Goal: Download file/media

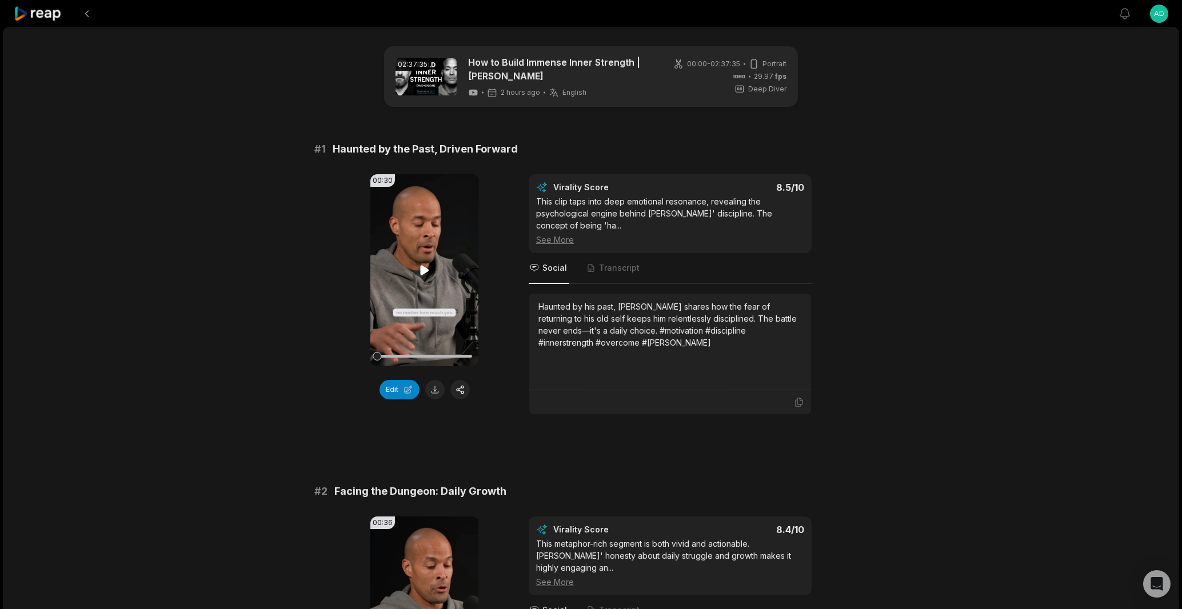
click at [425, 266] on icon at bounding box center [425, 270] width 14 height 14
click at [438, 259] on video "Your browser does not support mp4 format." at bounding box center [424, 270] width 108 height 192
click at [413, 277] on video "Your browser does not support mp4 format." at bounding box center [424, 270] width 108 height 192
click at [422, 270] on icon at bounding box center [424, 270] width 9 height 10
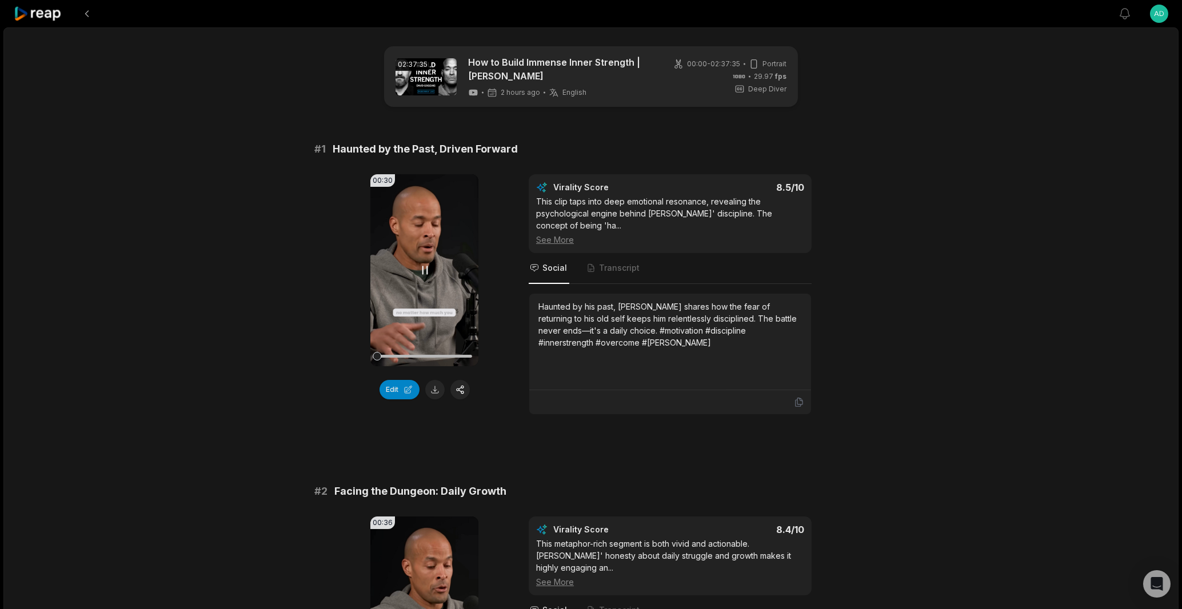
click at [399, 359] on div at bounding box center [424, 356] width 95 height 20
click at [425, 273] on icon at bounding box center [425, 270] width 14 height 14
click at [422, 274] on icon at bounding box center [425, 270] width 14 height 14
click at [429, 266] on icon at bounding box center [425, 270] width 14 height 14
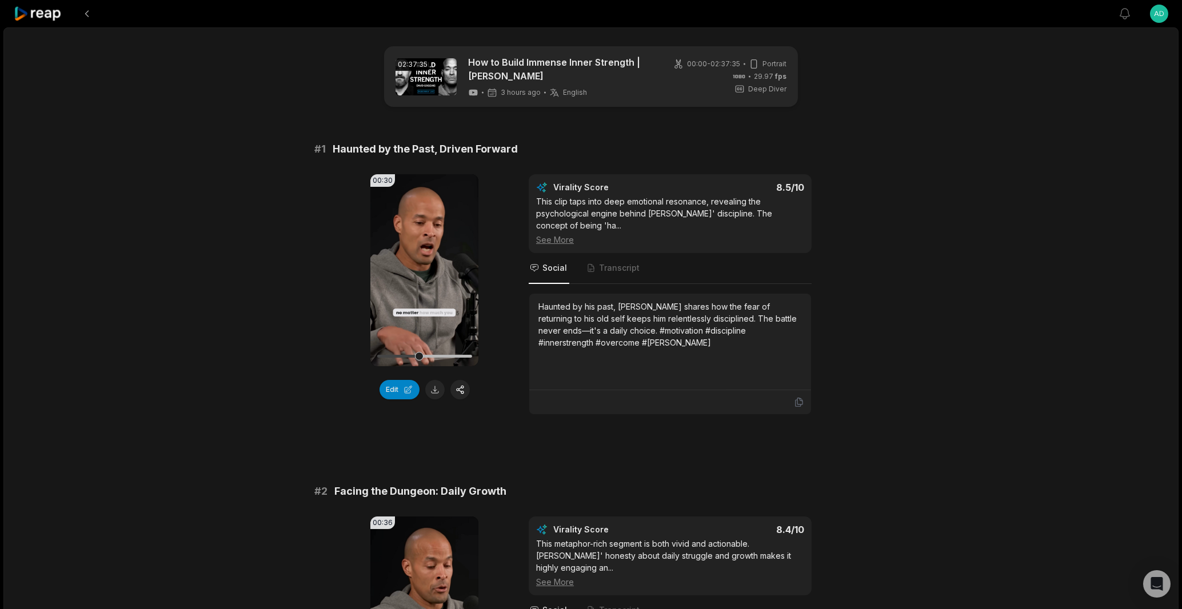
click at [426, 266] on icon at bounding box center [425, 270] width 14 height 14
click at [428, 267] on icon at bounding box center [425, 270] width 14 height 14
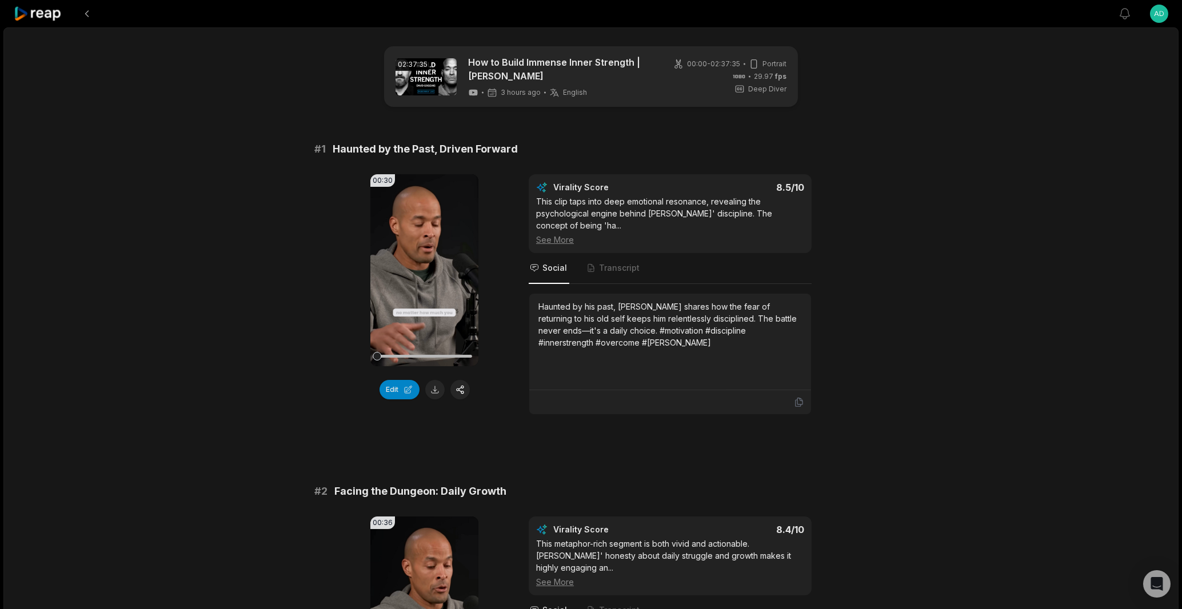
scroll to position [2394, 0]
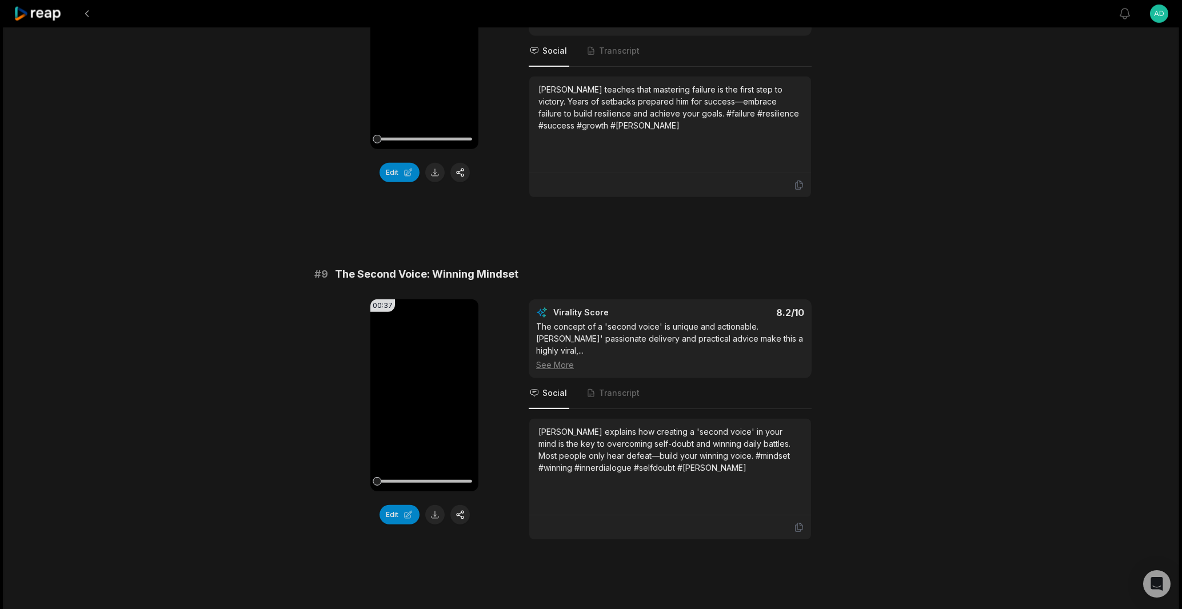
scroll to position [2902, 0]
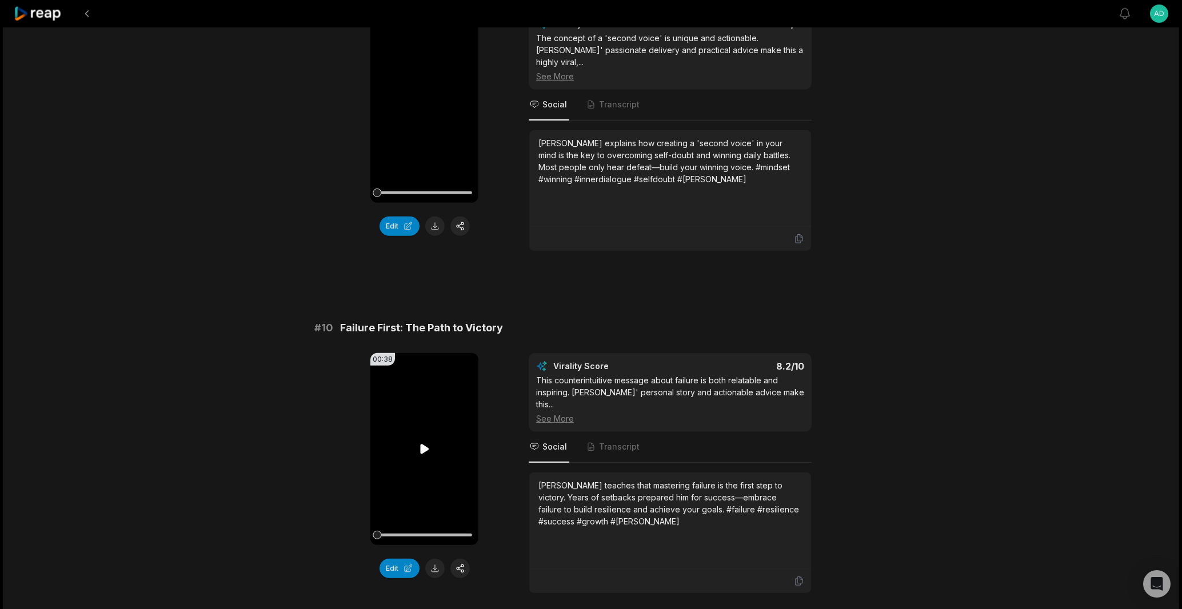
click at [421, 444] on icon at bounding box center [424, 449] width 9 height 10
click at [423, 442] on icon at bounding box center [425, 449] width 14 height 14
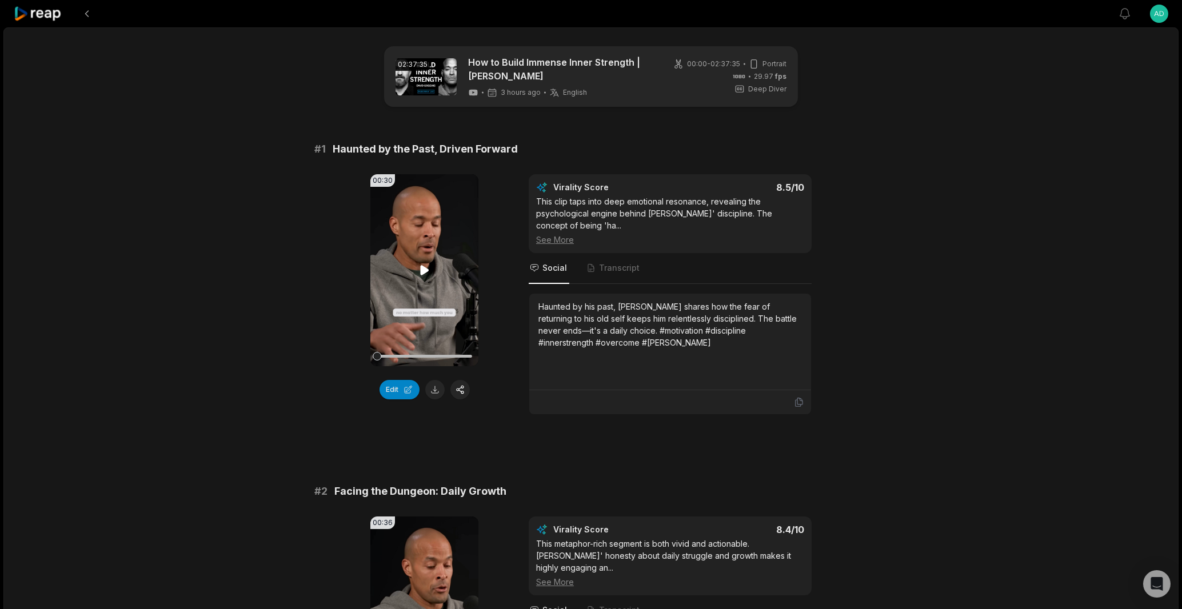
click at [421, 269] on icon at bounding box center [424, 270] width 9 height 10
click at [422, 271] on icon at bounding box center [424, 269] width 5 height 7
click at [423, 272] on icon at bounding box center [424, 269] width 5 height 7
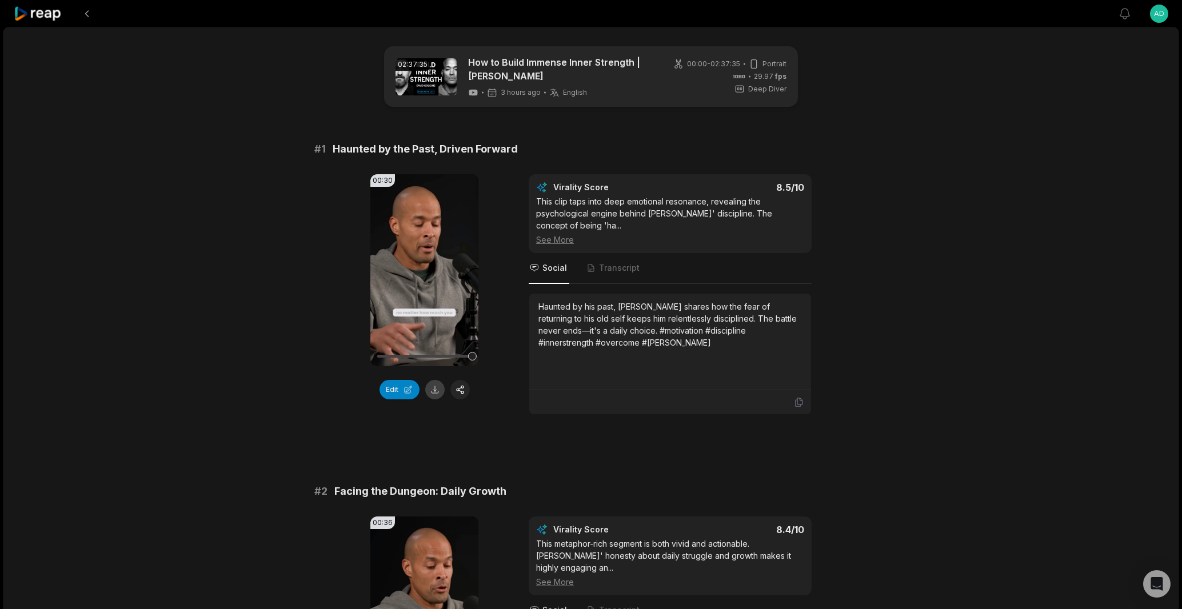
click at [435, 393] on button at bounding box center [434, 389] width 19 height 19
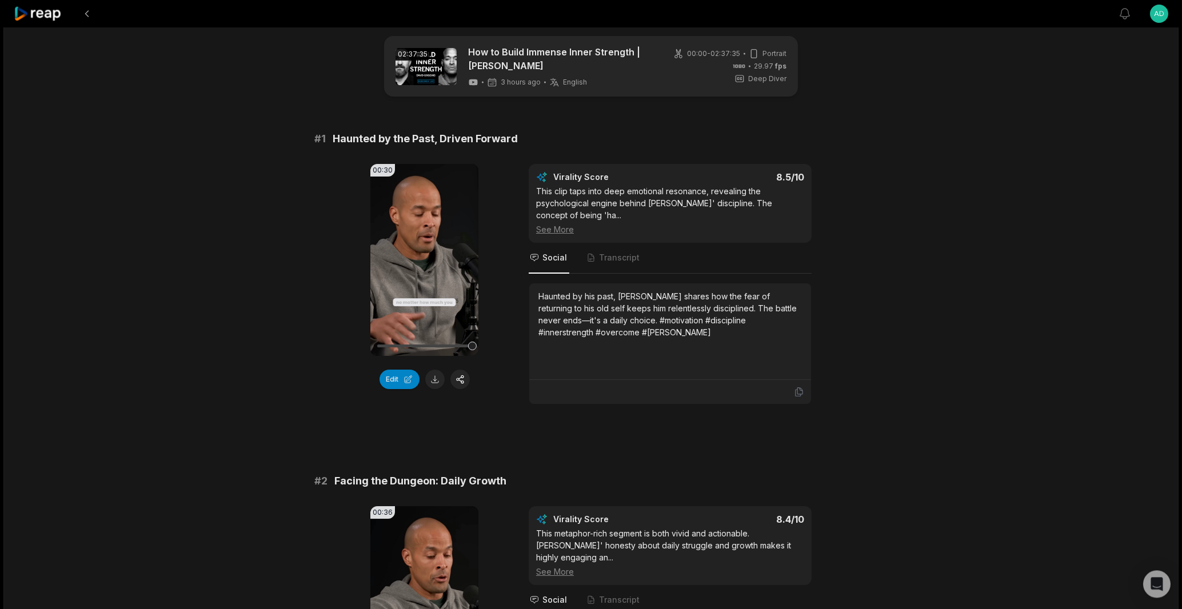
scroll to position [163, 0]
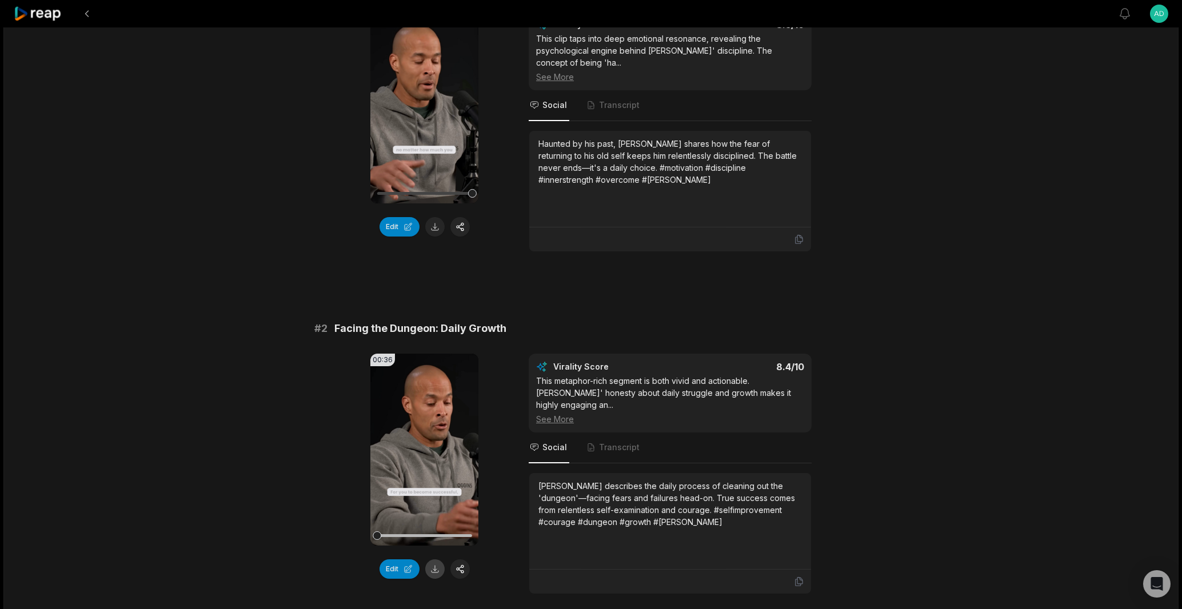
click at [435, 569] on button at bounding box center [434, 568] width 19 height 19
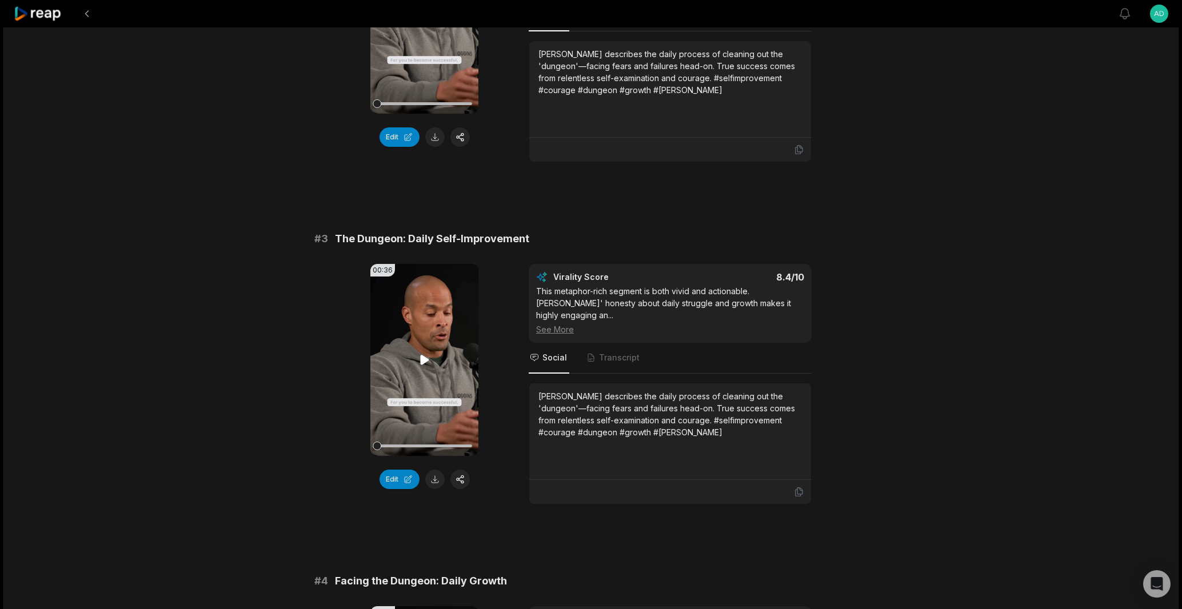
scroll to position [653, 0]
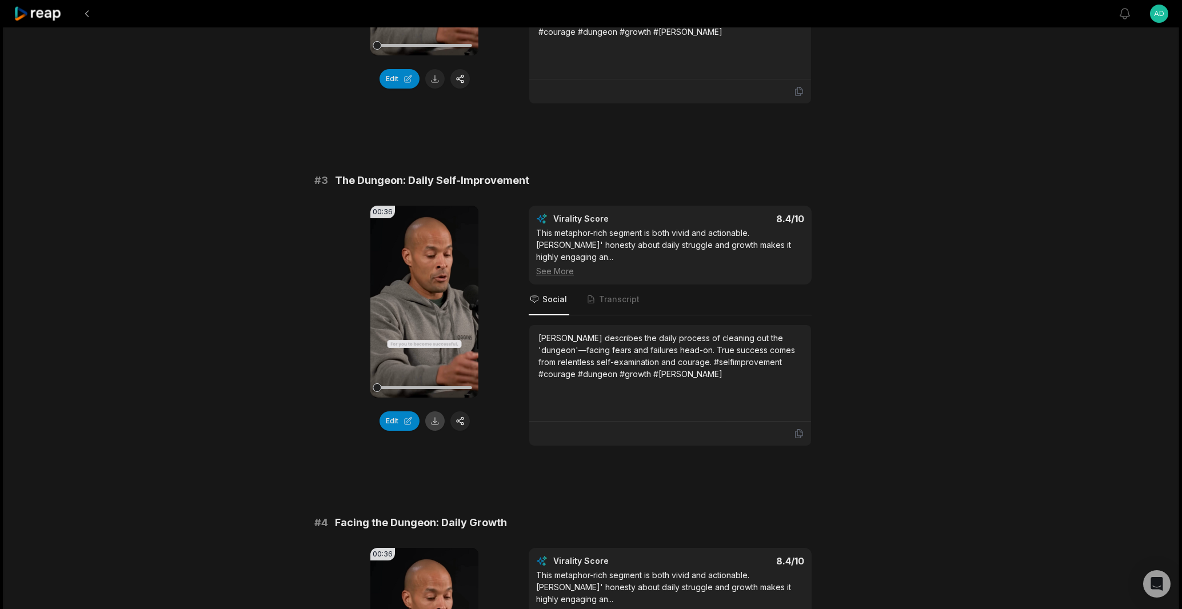
click at [433, 412] on button at bounding box center [434, 420] width 19 height 19
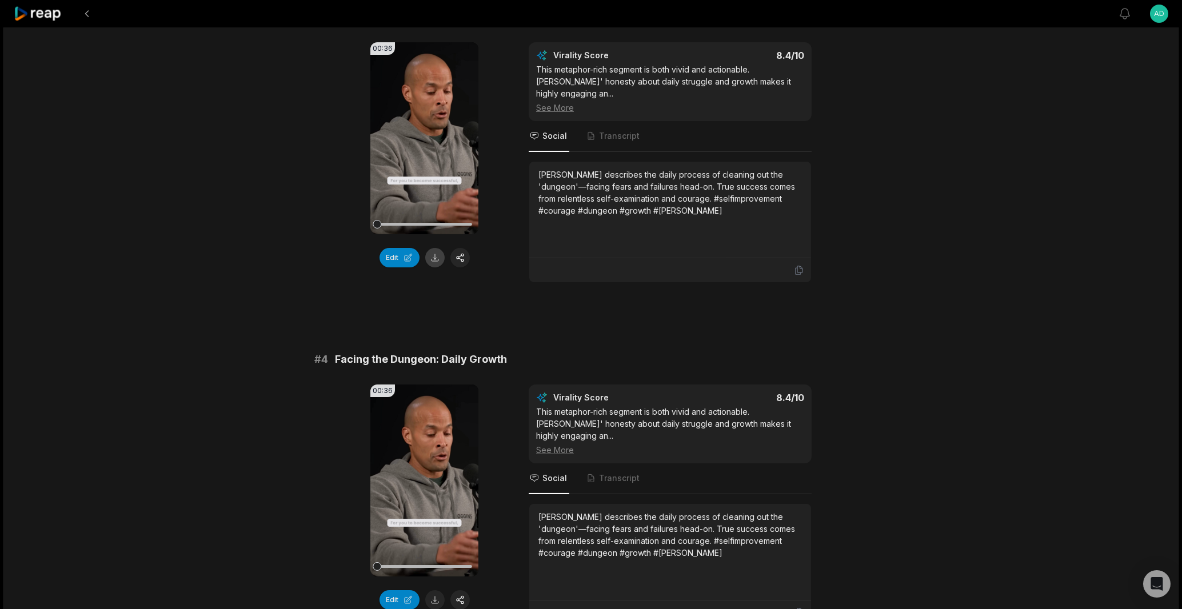
scroll to position [980, 0]
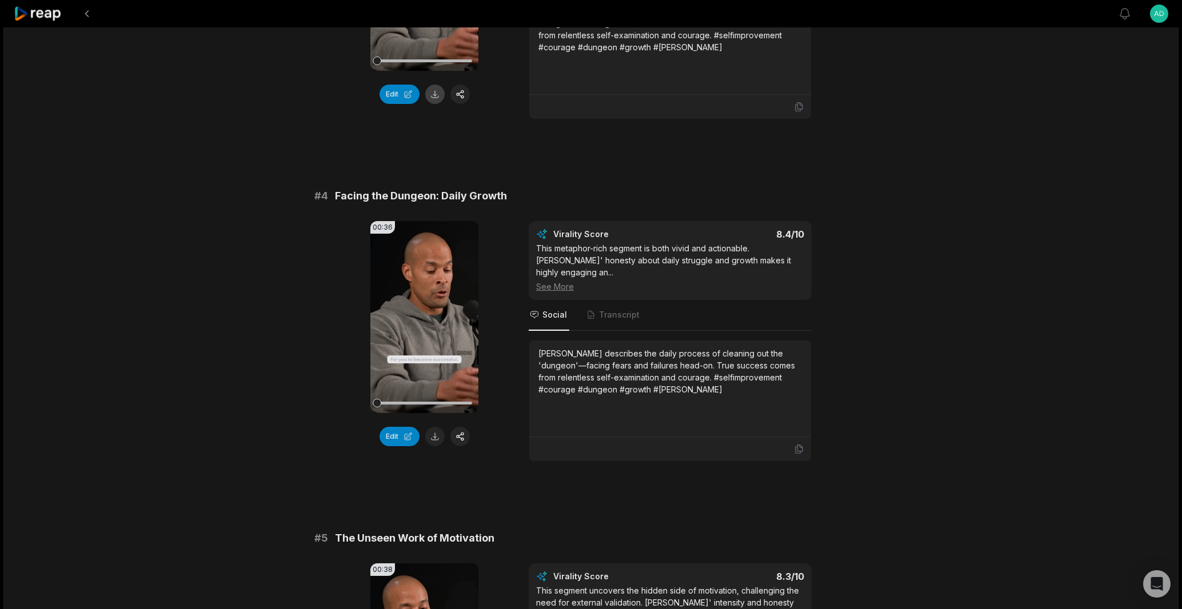
click at [433, 427] on button at bounding box center [434, 436] width 19 height 19
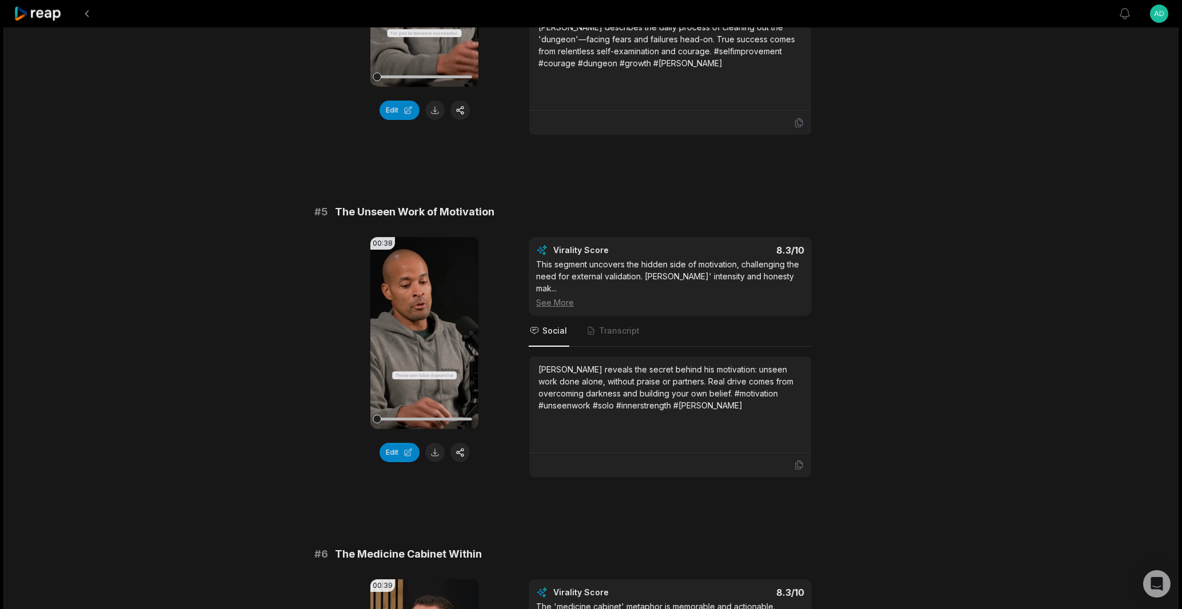
click at [433, 443] on button at bounding box center [434, 452] width 19 height 19
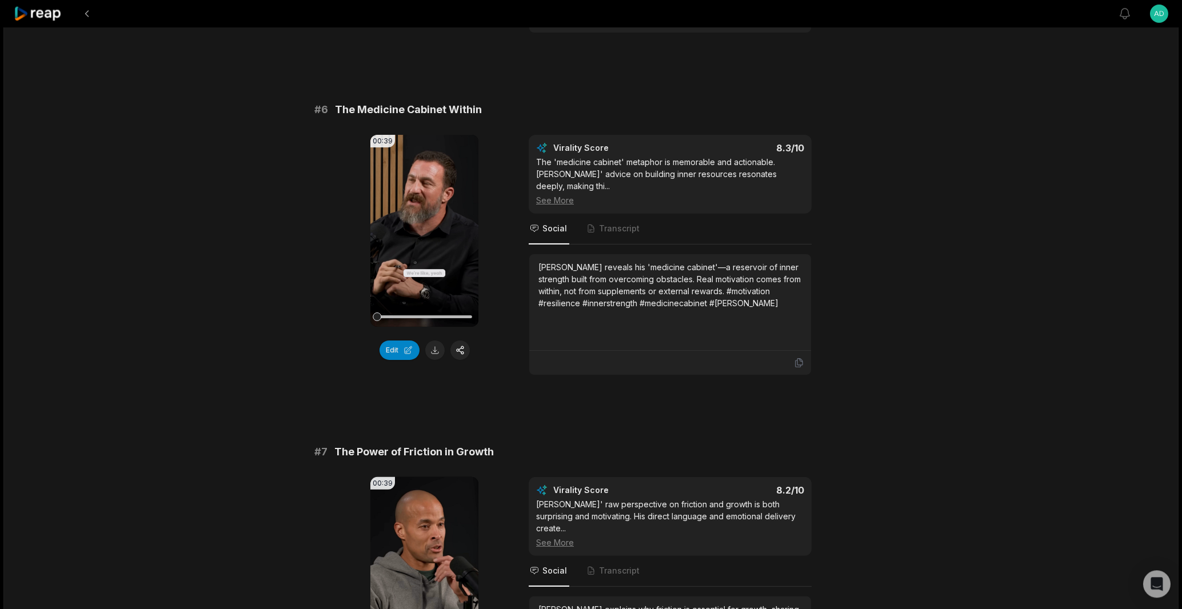
scroll to position [1914, 0]
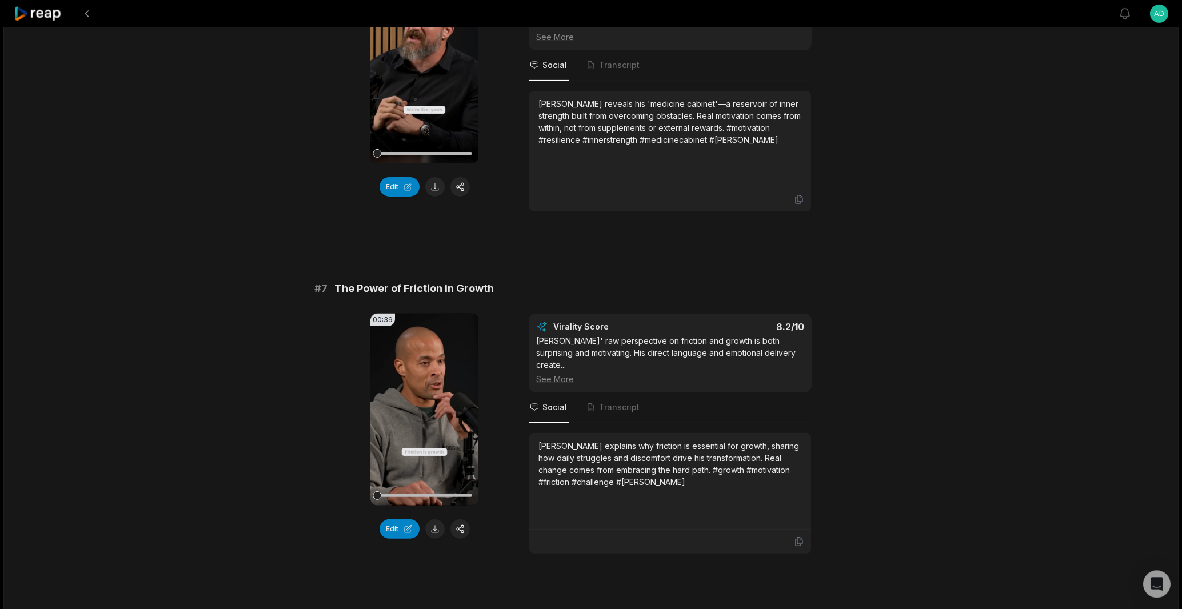
click at [431, 519] on div "Edit" at bounding box center [424, 528] width 108 height 19
click at [431, 519] on button at bounding box center [434, 528] width 19 height 19
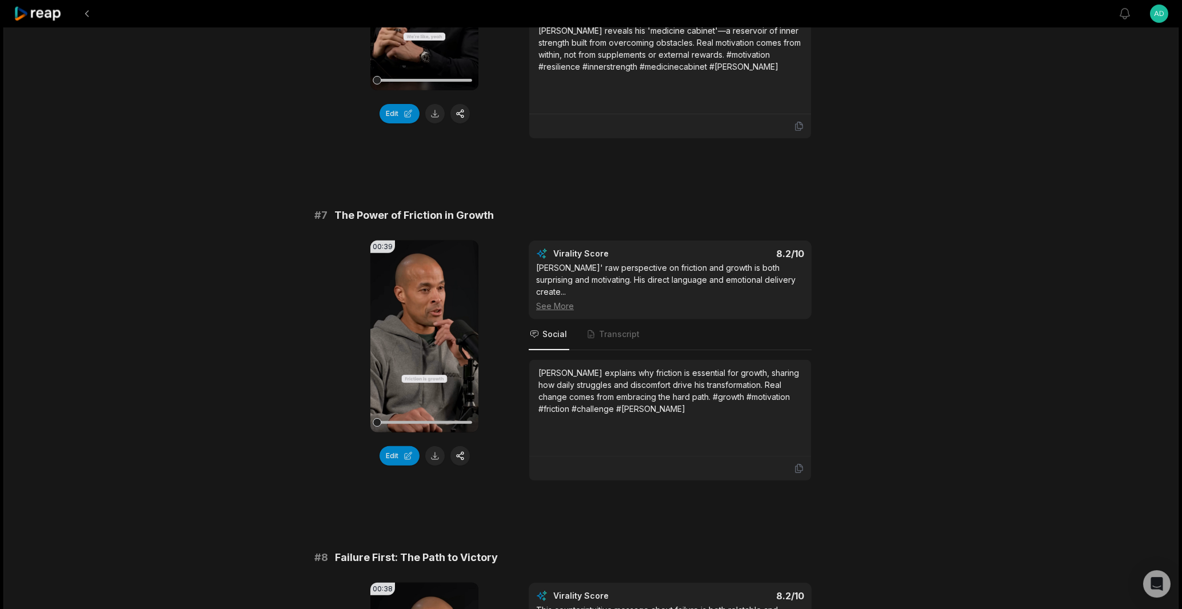
scroll to position [2048, 0]
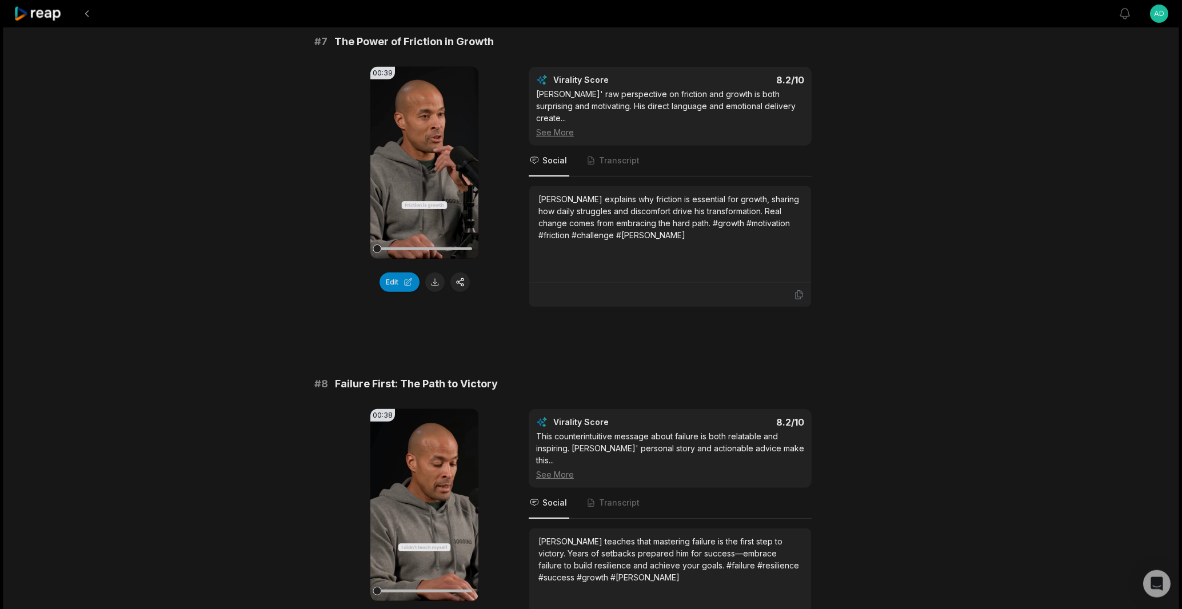
scroll to position [2176, 0]
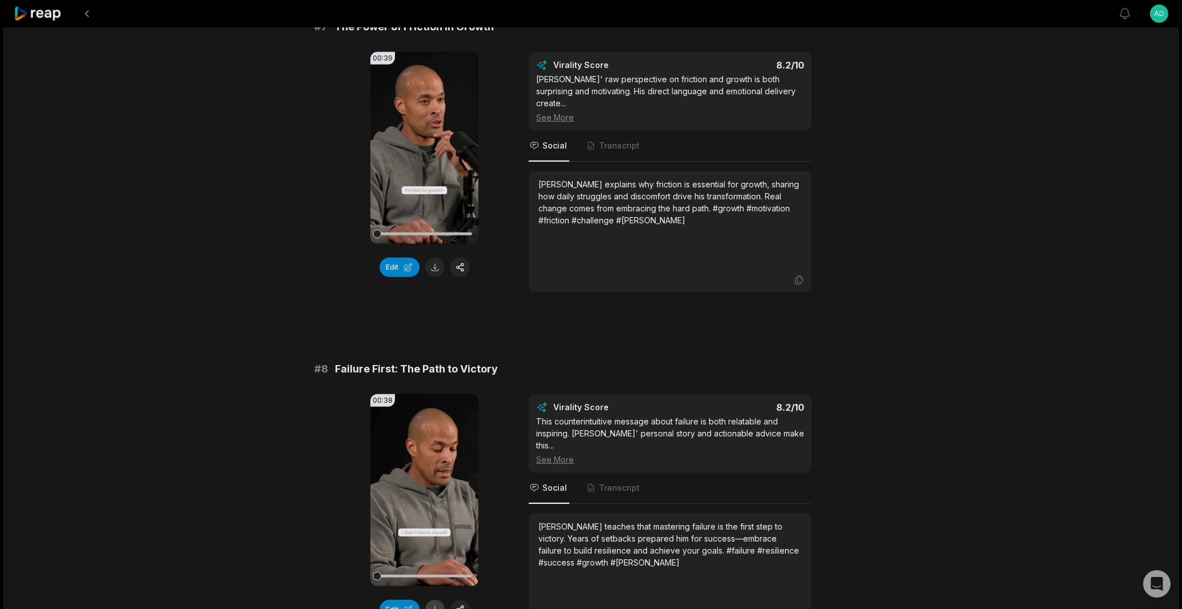
click at [433, 600] on button at bounding box center [434, 609] width 19 height 19
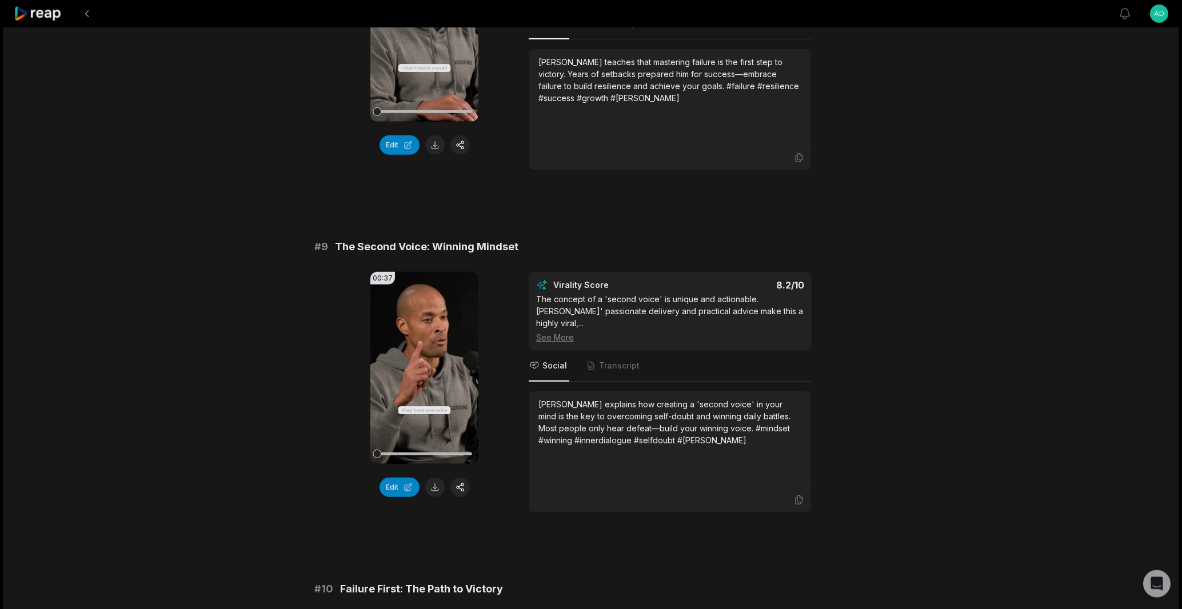
scroll to position [2660, 0]
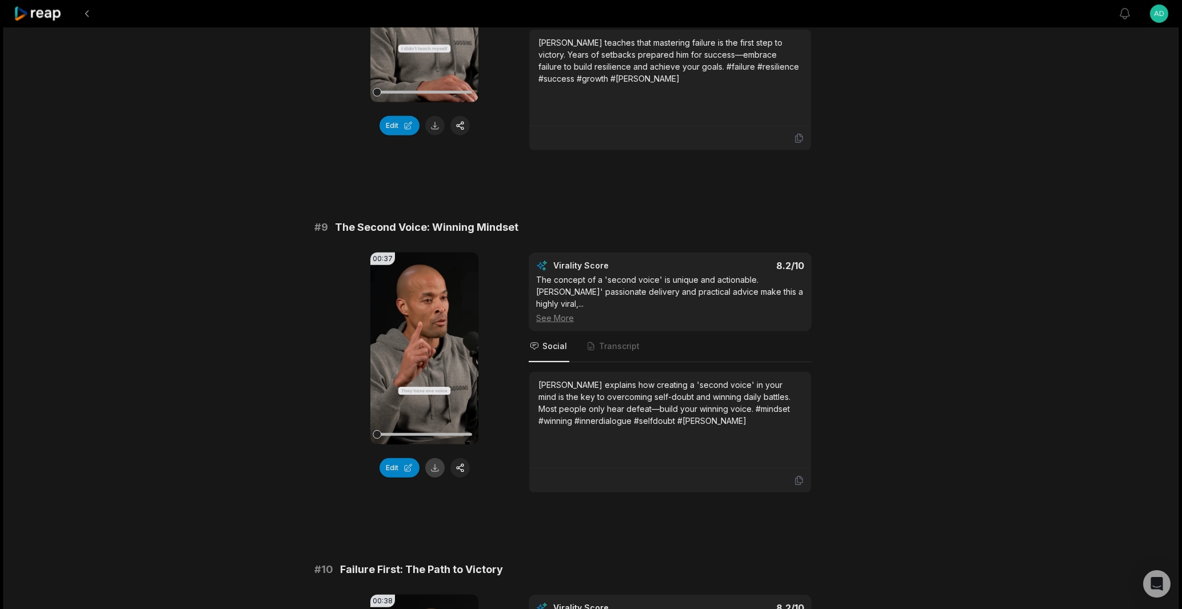
click at [438, 458] on button at bounding box center [434, 467] width 19 height 19
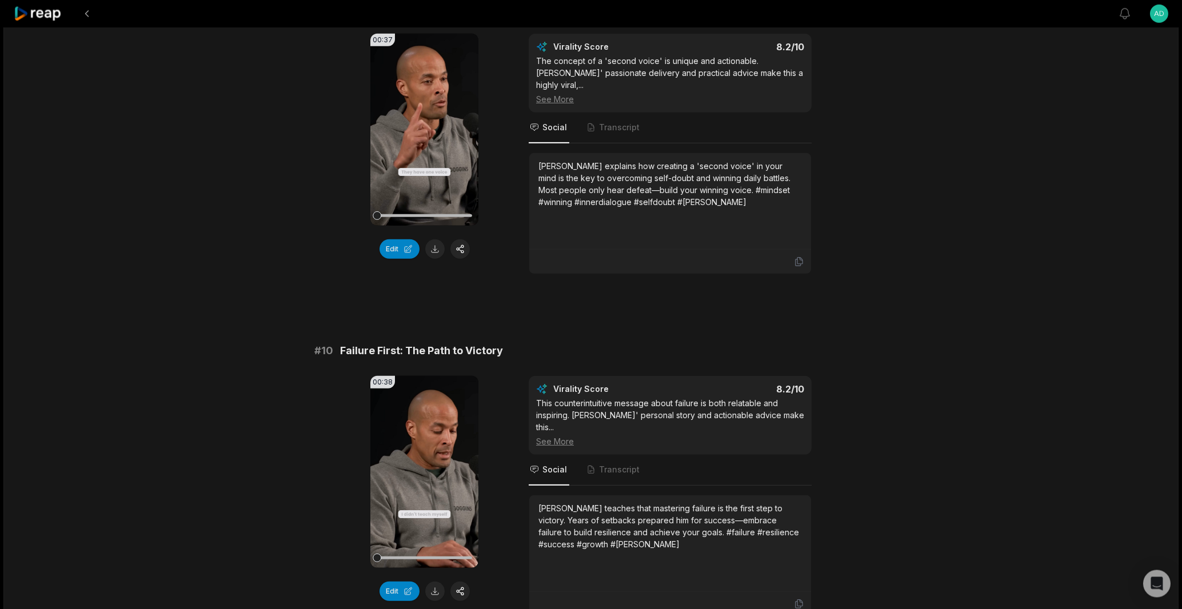
click at [433, 483] on div "00:38 Your browser does not support mp4 format. Edit" at bounding box center [424, 496] width 108 height 241
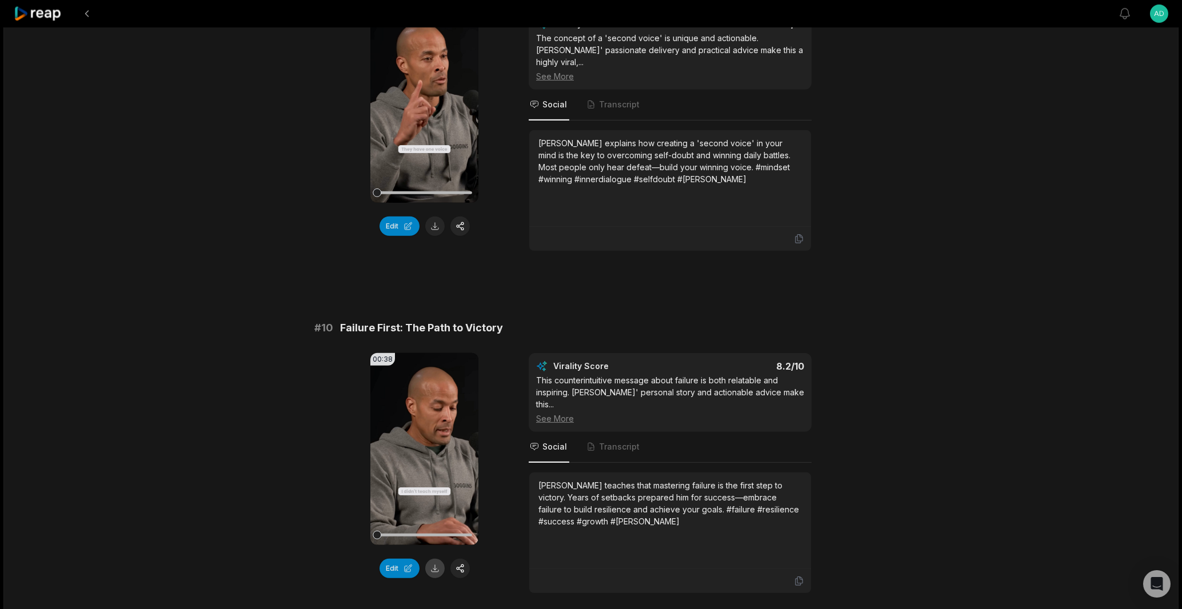
click at [433, 559] on button at bounding box center [434, 568] width 19 height 19
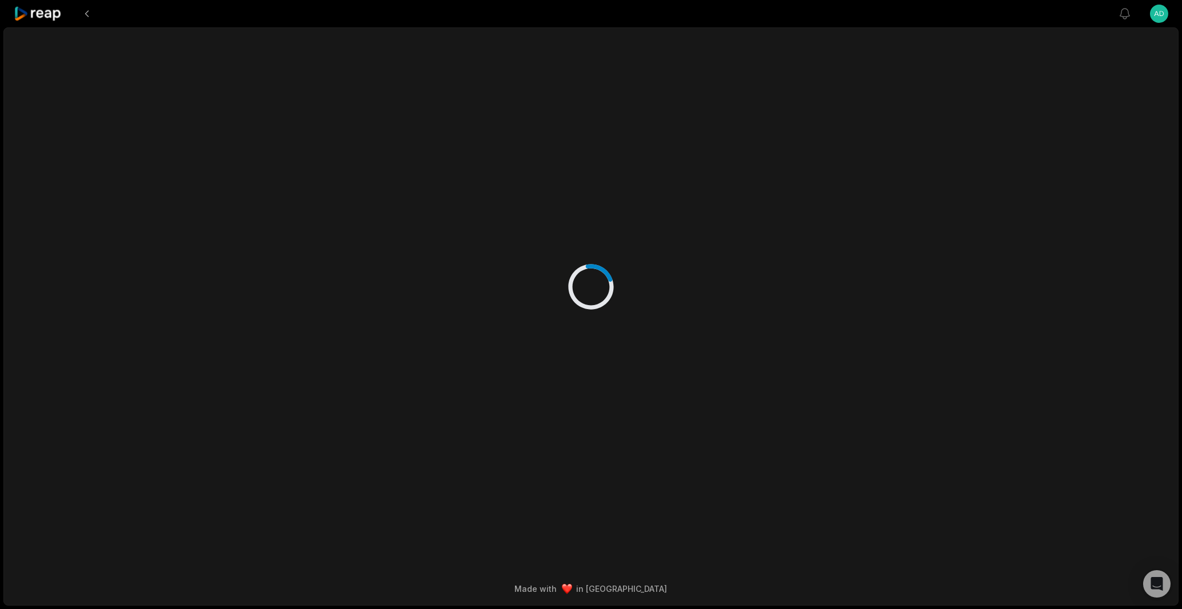
scroll to position [0, 0]
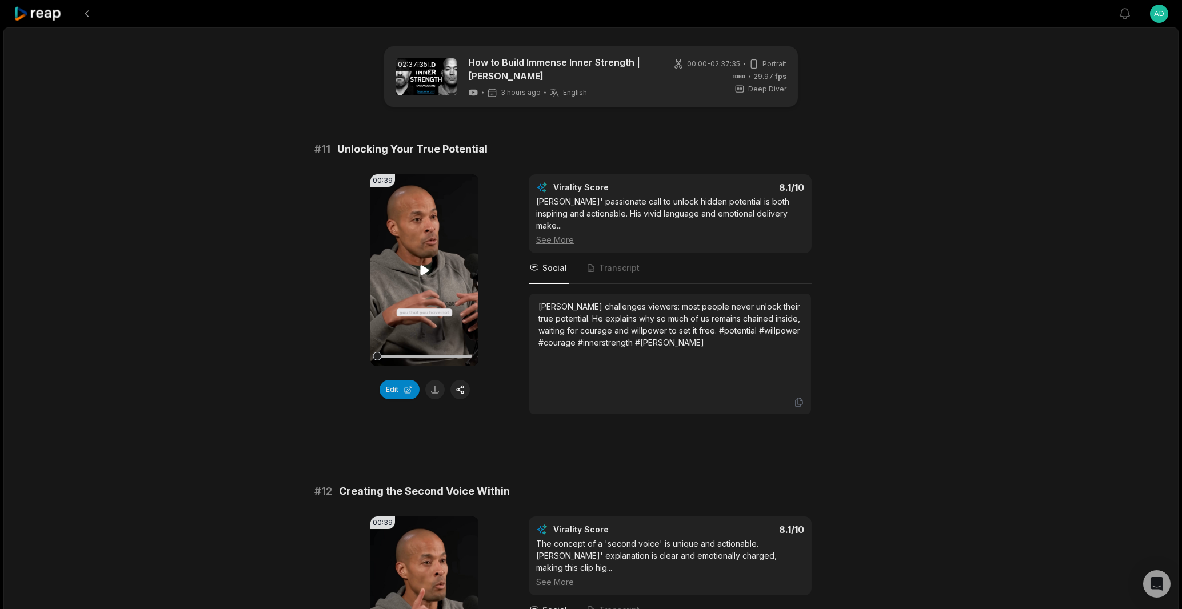
click at [428, 269] on icon at bounding box center [425, 270] width 14 height 14
